Goal: Transaction & Acquisition: Book appointment/travel/reservation

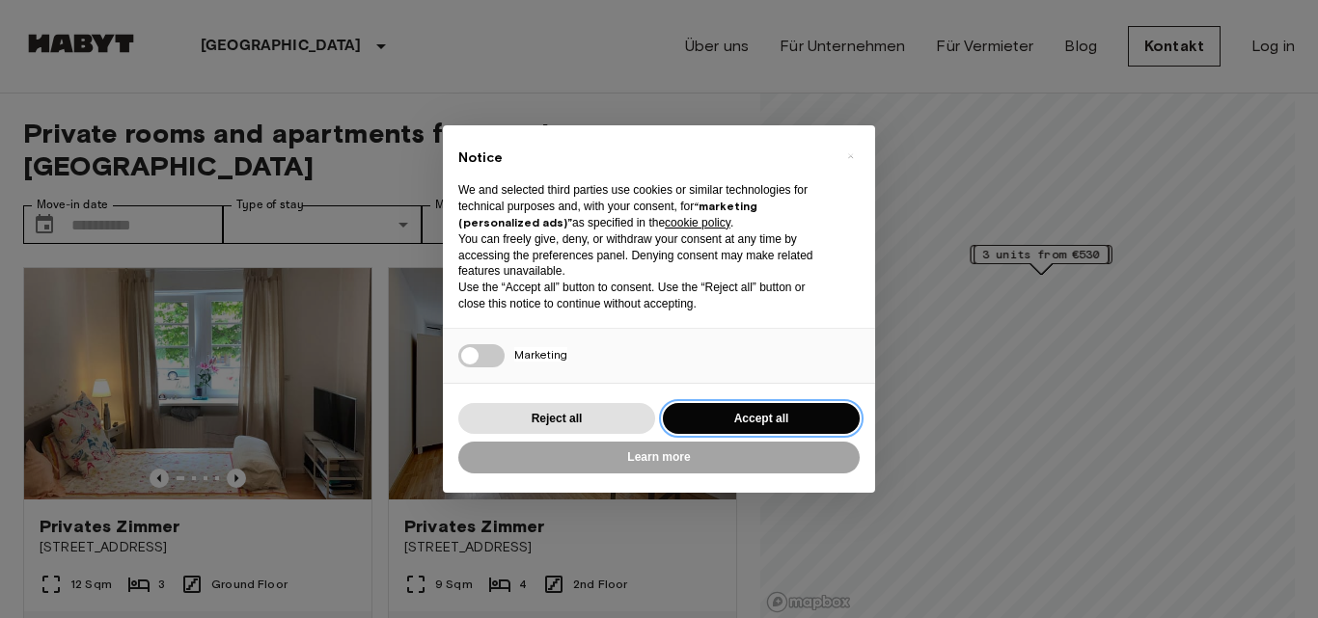
click at [732, 416] on button "Accept all" at bounding box center [761, 419] width 197 height 32
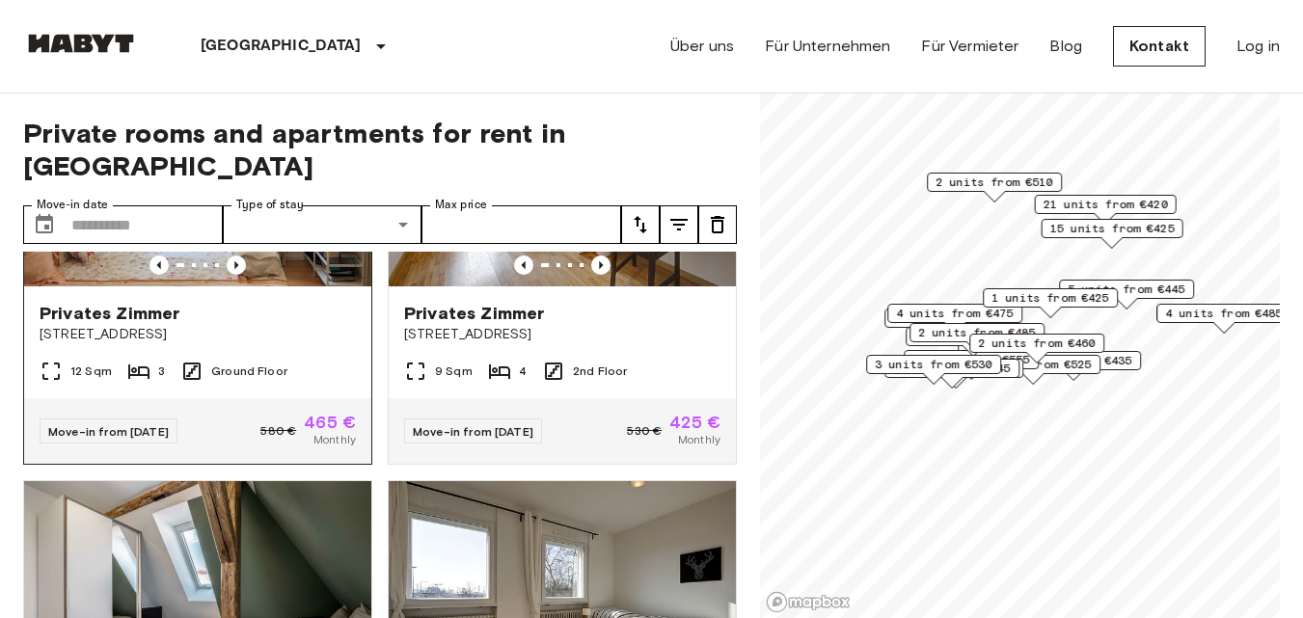
scroll to position [386, 0]
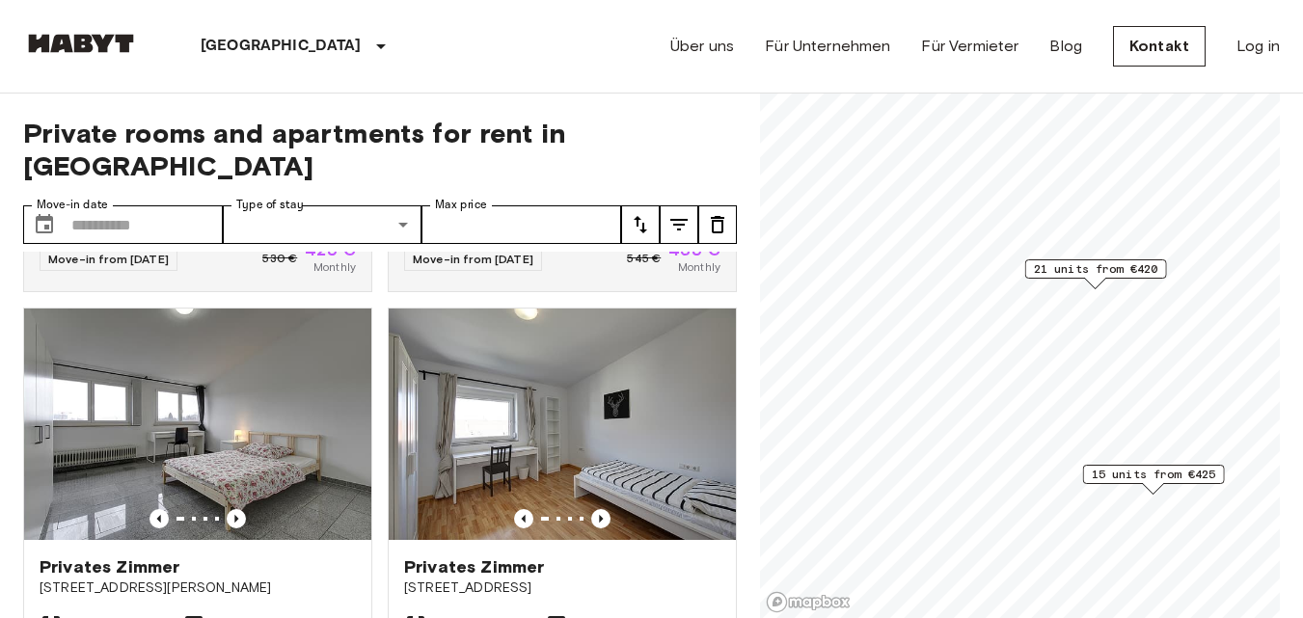
click at [1095, 271] on span "21 units from €420" at bounding box center [1096, 268] width 124 height 17
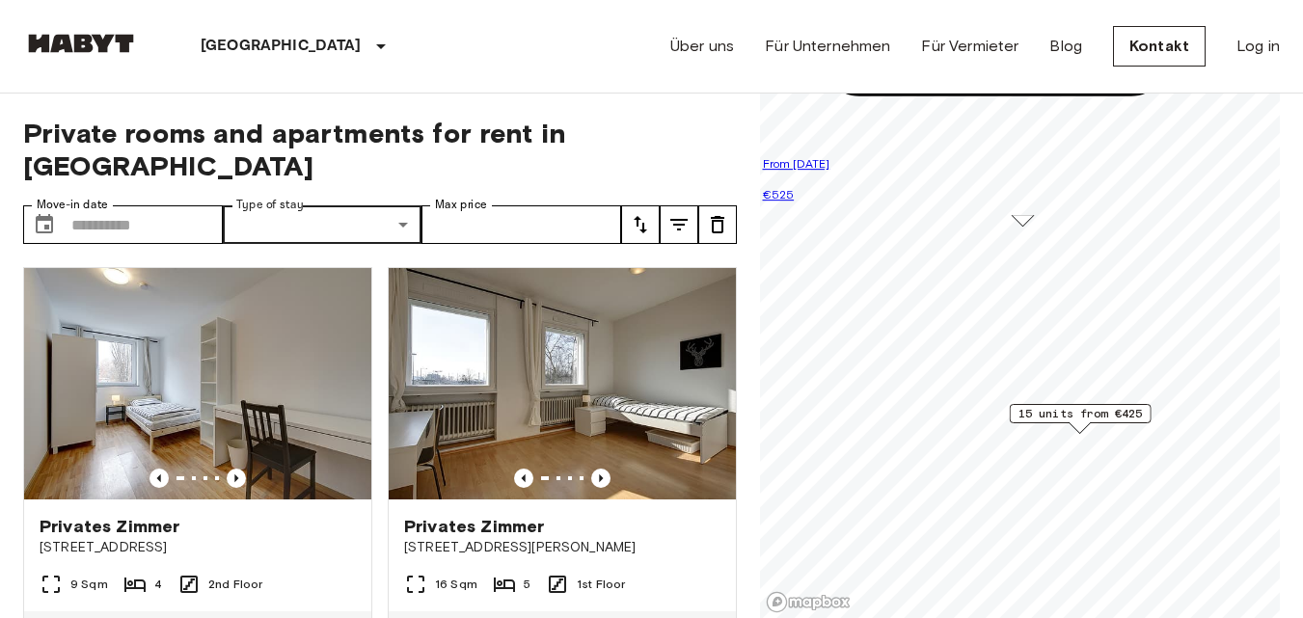
click at [690, 213] on icon "tune" at bounding box center [679, 224] width 23 height 23
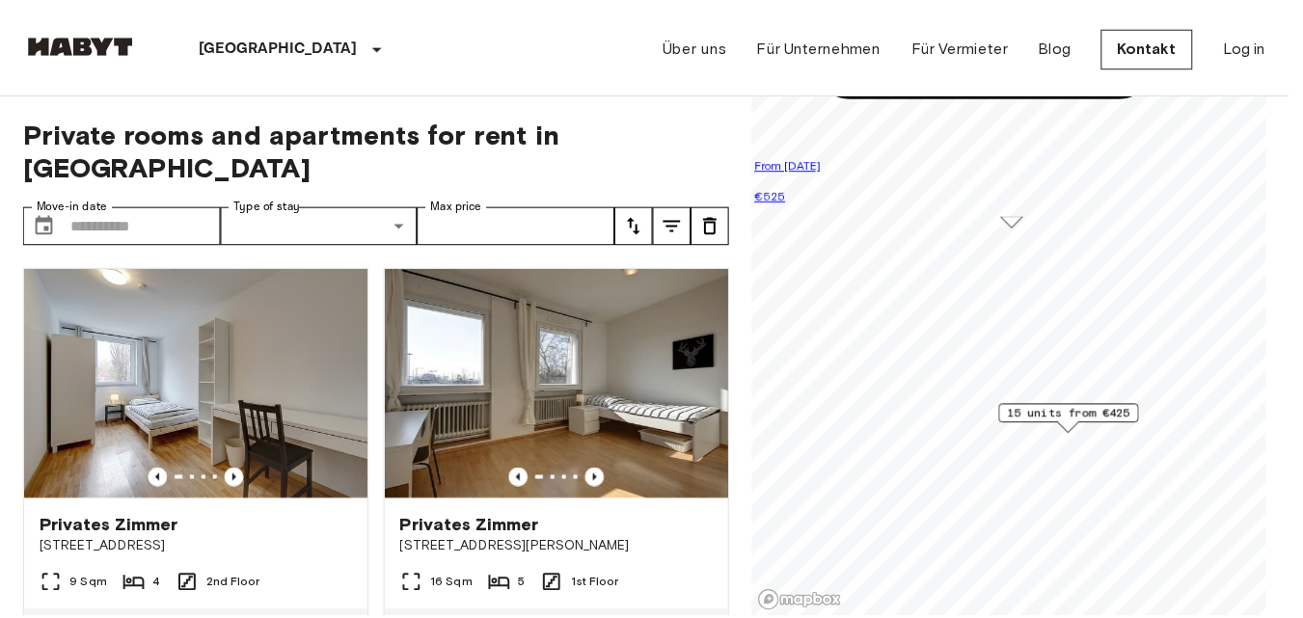
scroll to position [386, 0]
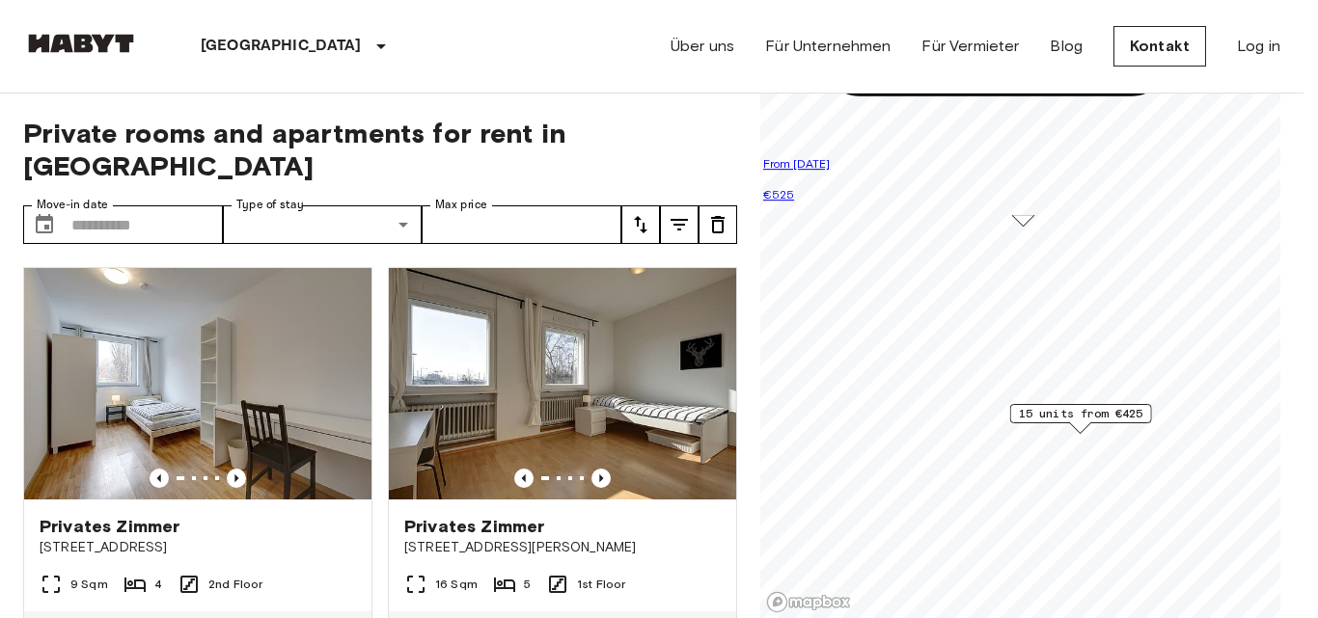
type input "***"
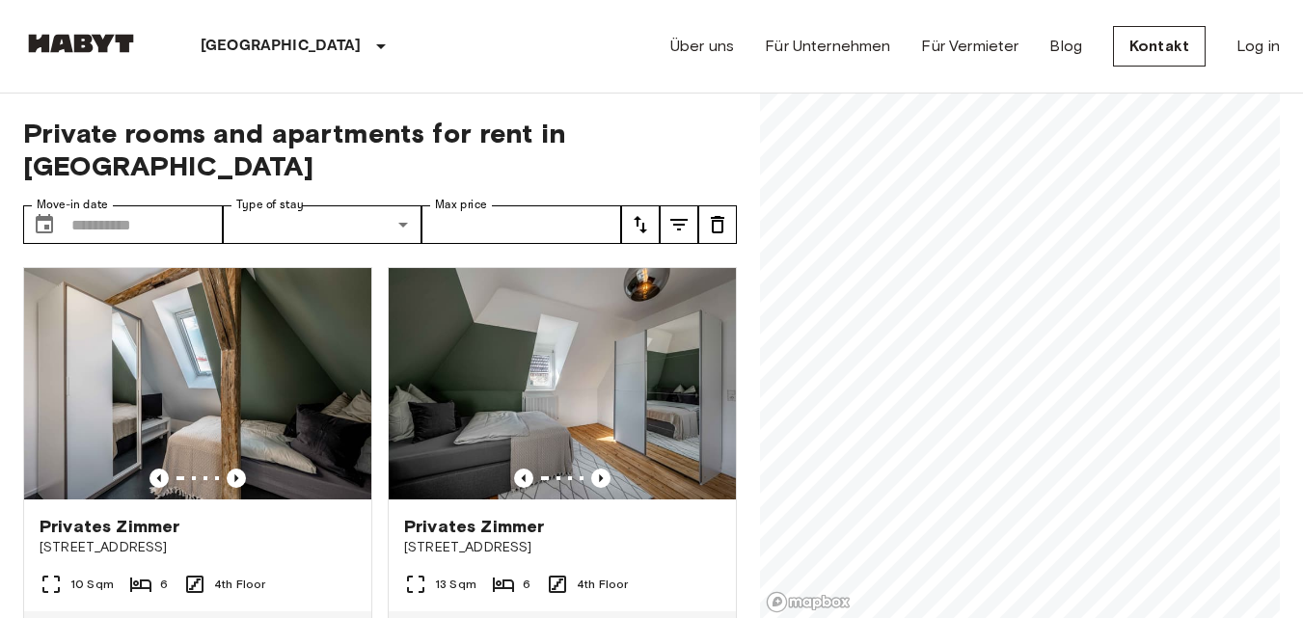
click at [684, 213] on icon "tune" at bounding box center [679, 224] width 23 height 23
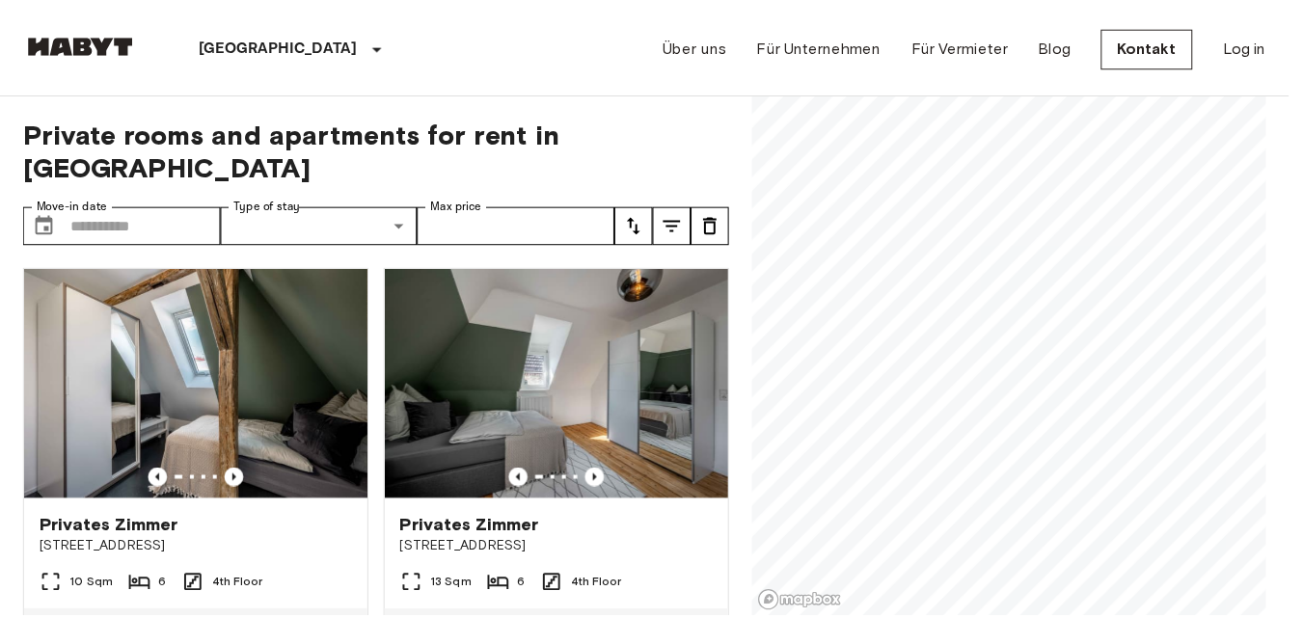
scroll to position [563, 0]
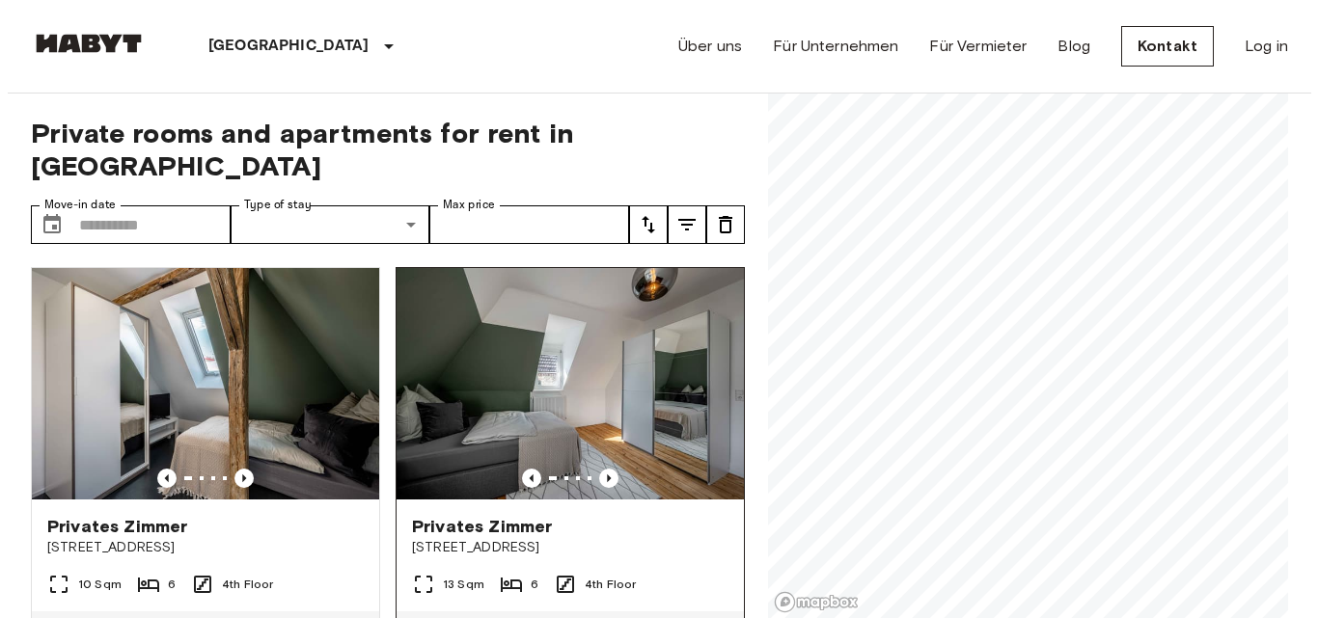
scroll to position [89, 0]
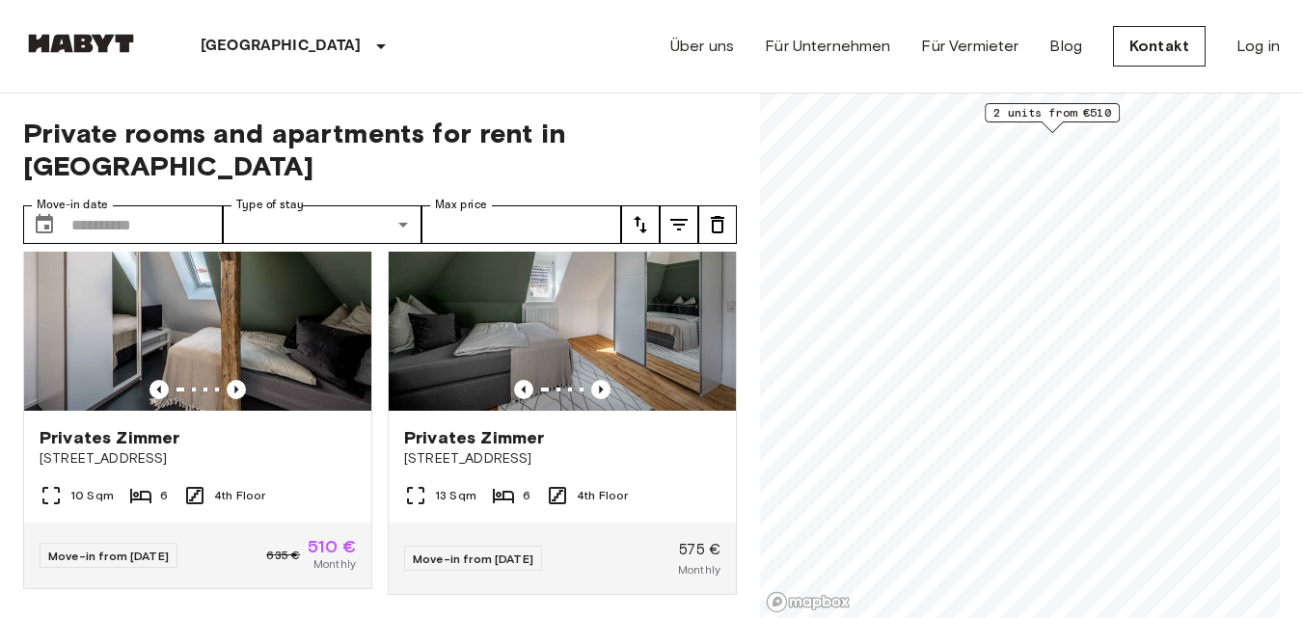
click at [679, 213] on icon "tune" at bounding box center [679, 224] width 23 height 23
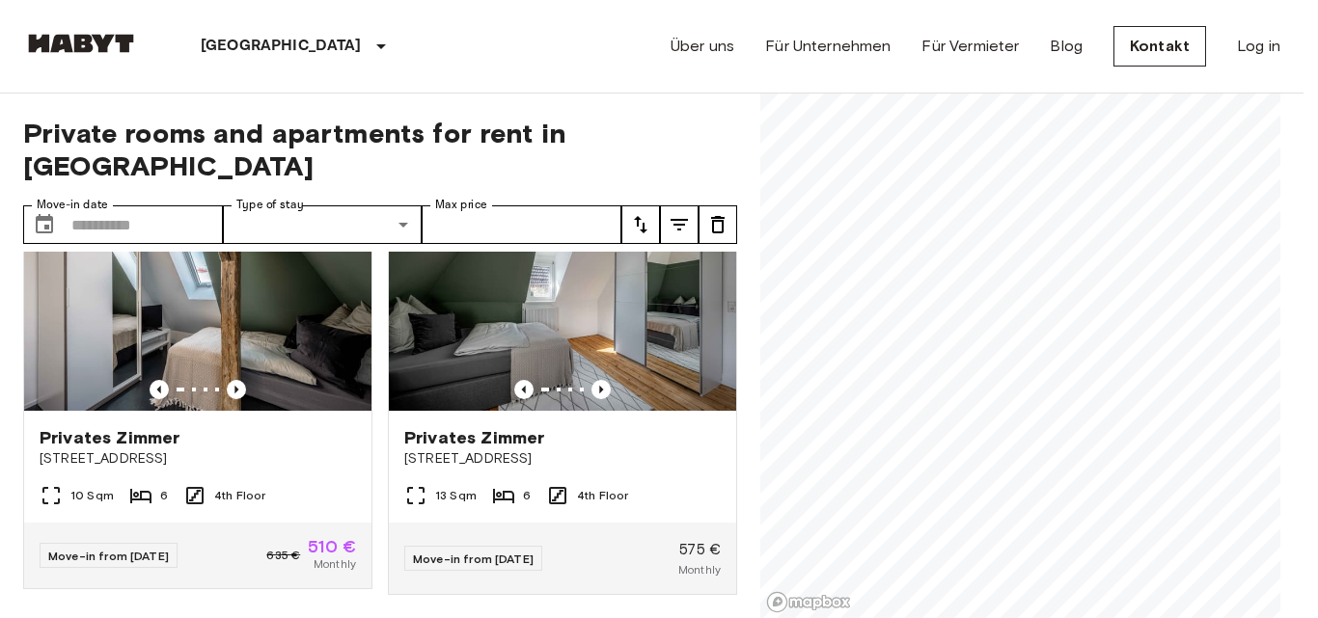
scroll to position [386, 0]
type input "***"
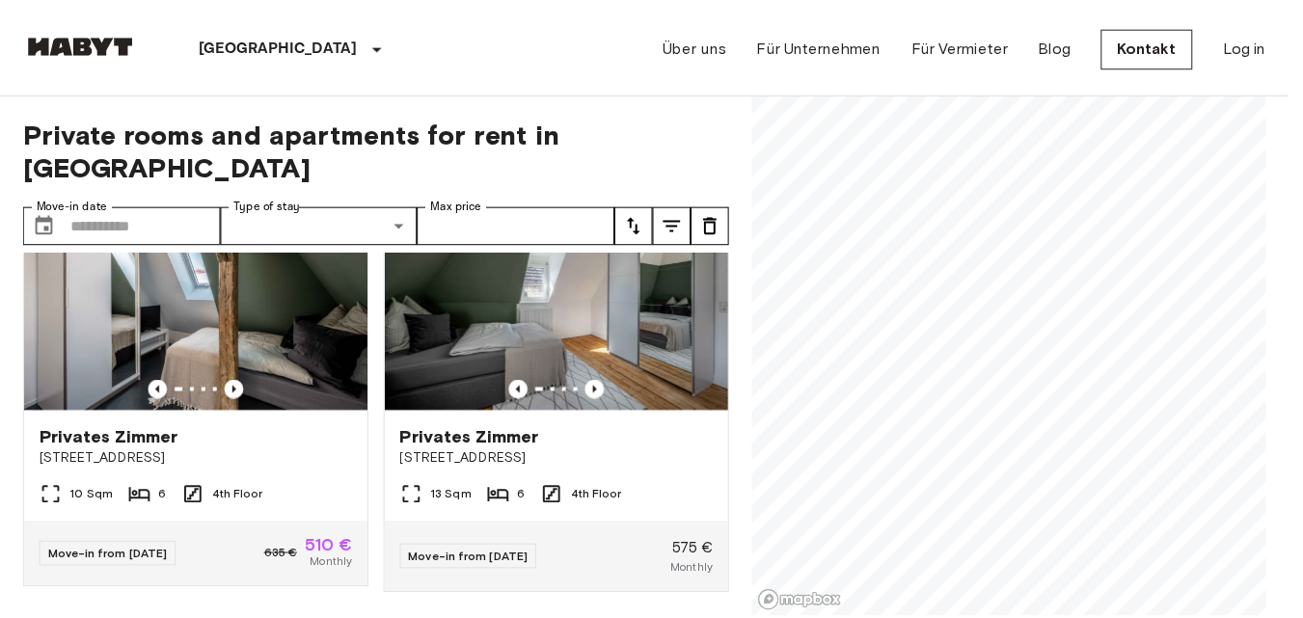
scroll to position [563, 0]
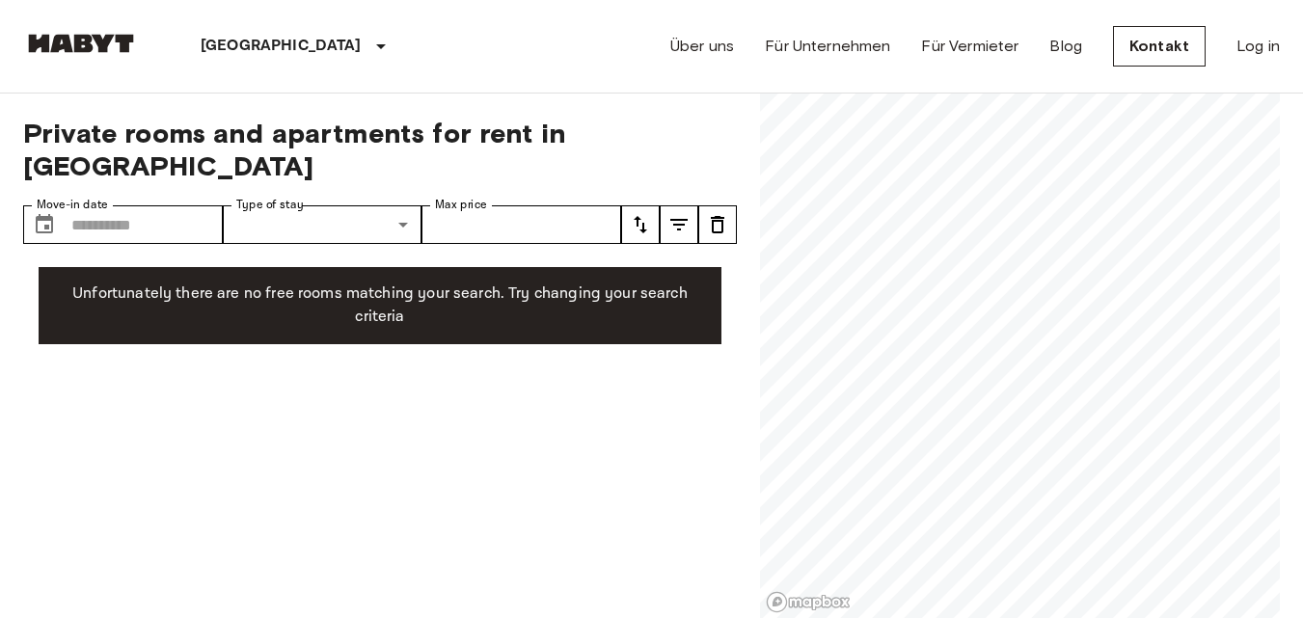
click at [712, 405] on div "Private rooms and apartments for rent in Stuttgart Move-in date ​ Move-in date …" at bounding box center [651, 357] width 1257 height 526
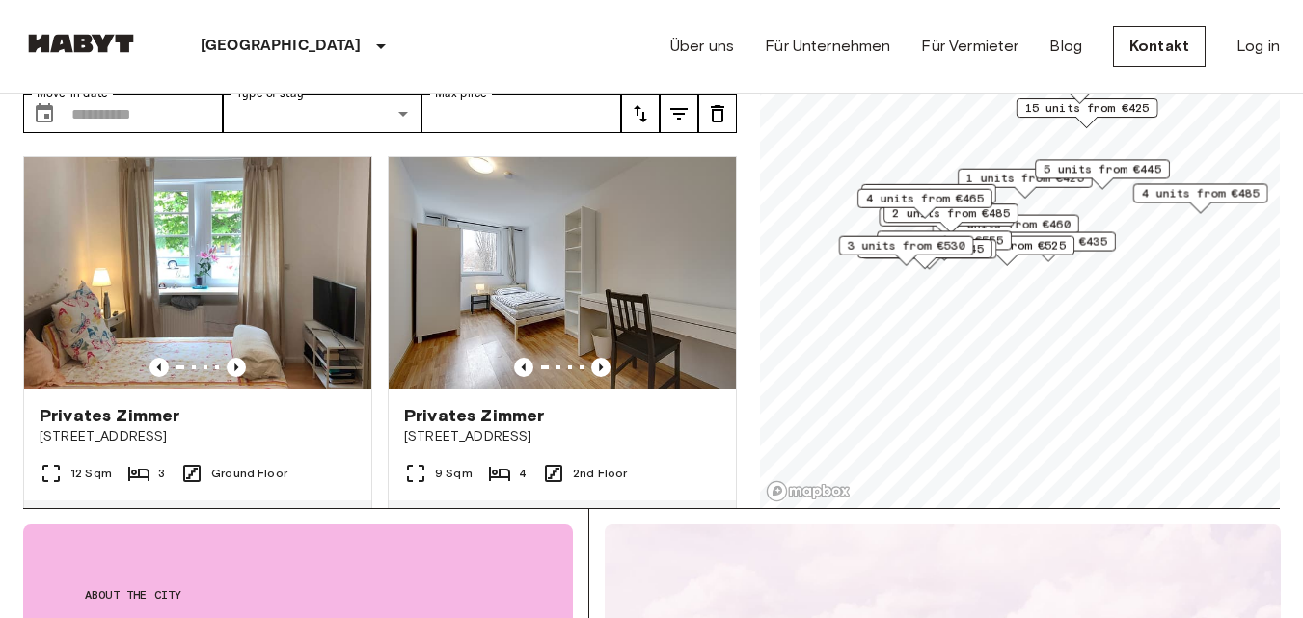
scroll to position [193, 0]
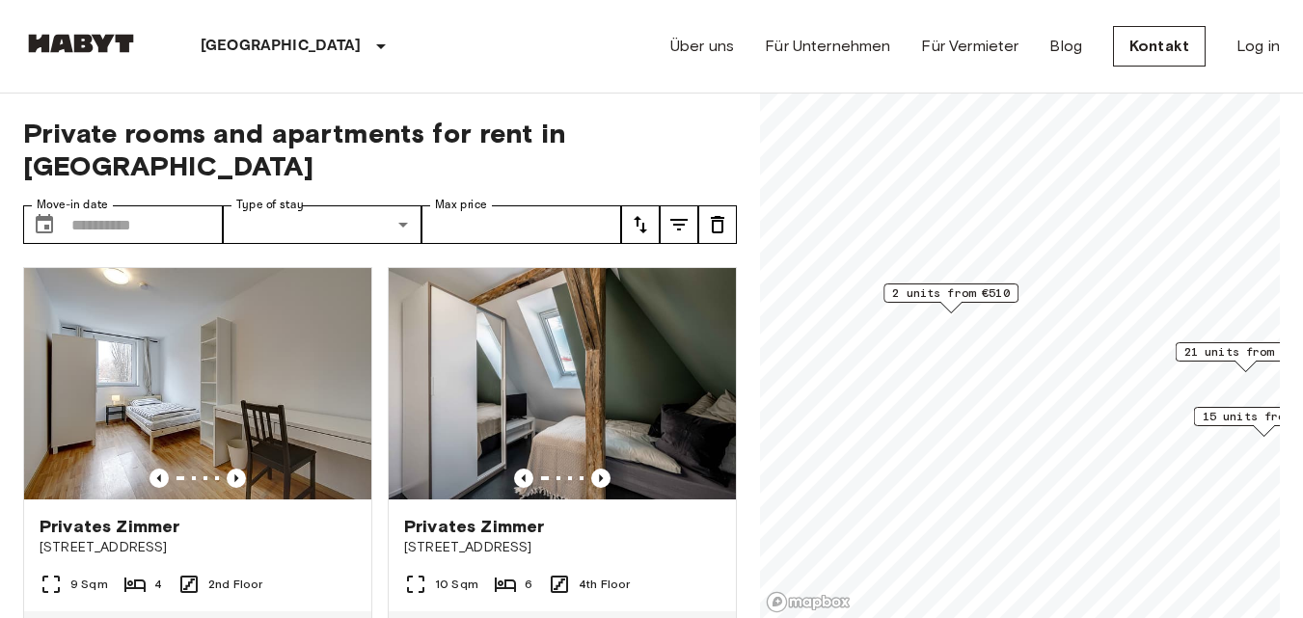
click at [959, 295] on span "2 units from €510" at bounding box center [951, 293] width 118 height 17
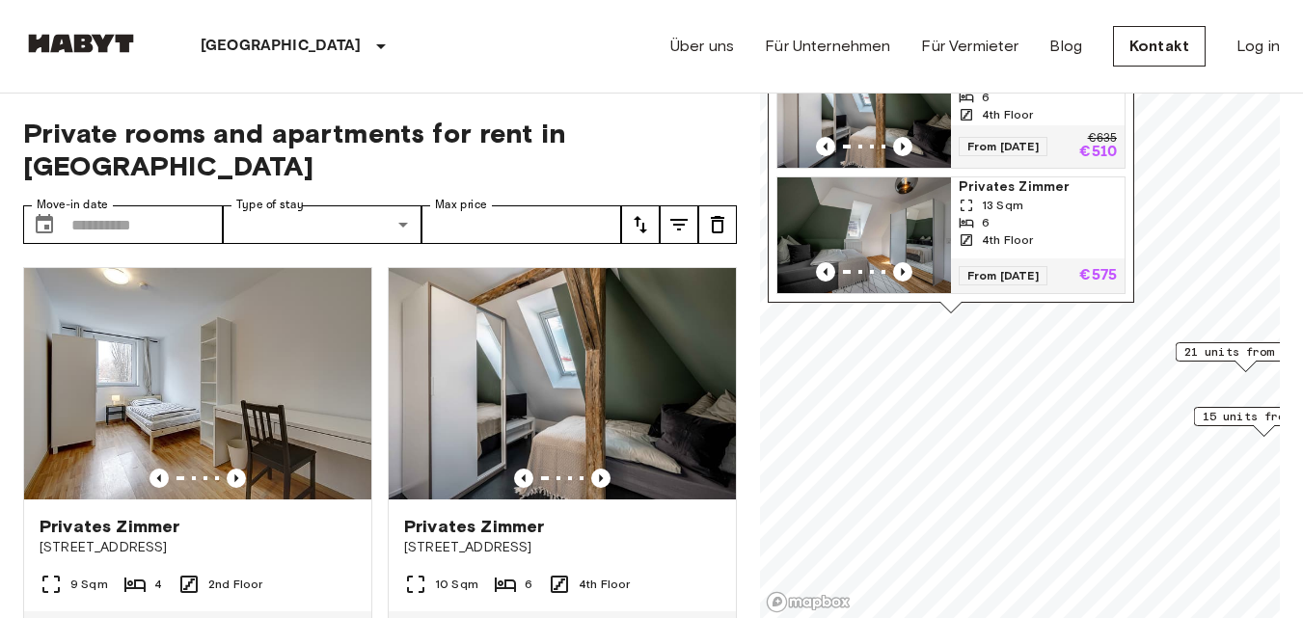
click at [1037, 137] on span "From [DATE]" at bounding box center [1003, 146] width 89 height 19
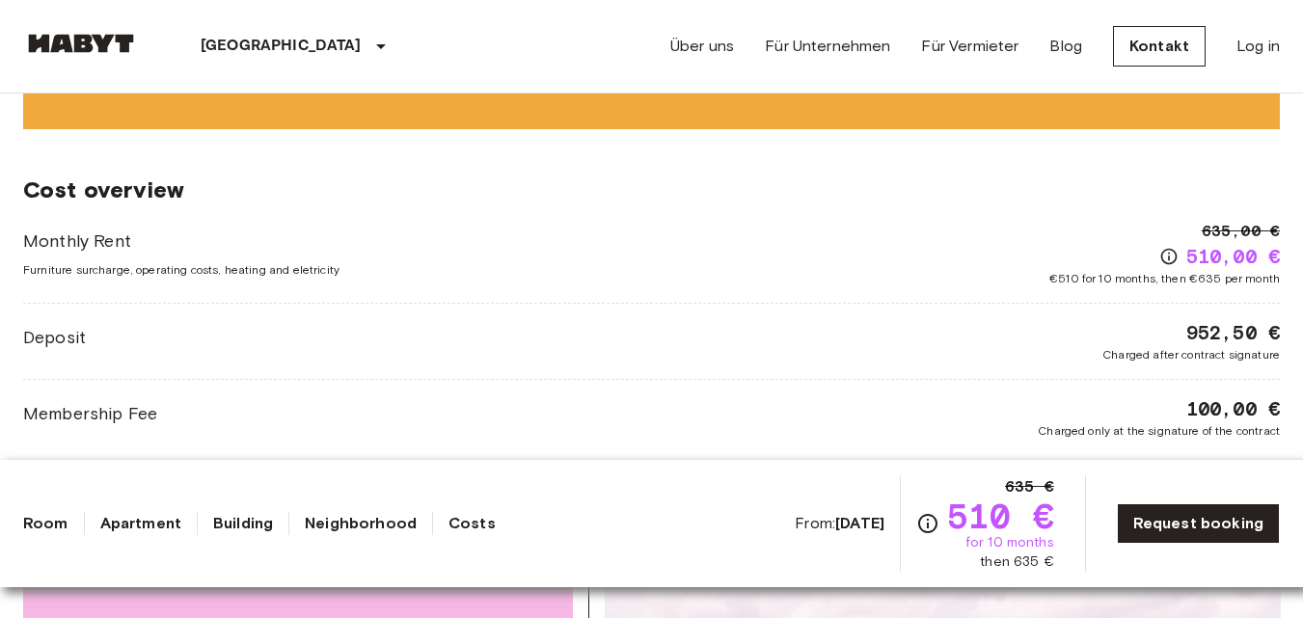
scroll to position [1737, 0]
